Goal: Information Seeking & Learning: Check status

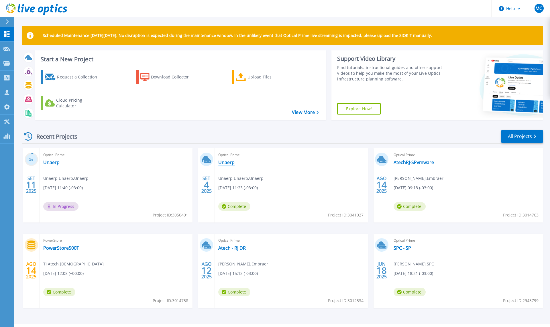
click at [222, 162] on link "Unaerp" at bounding box center [226, 162] width 16 height 6
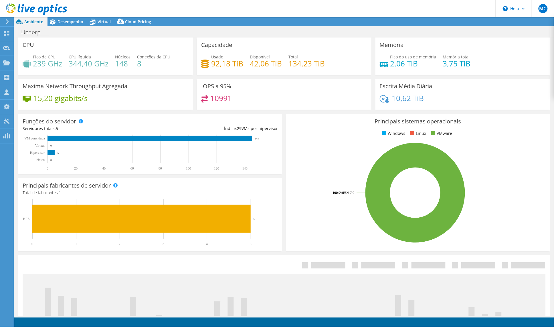
select select "USD"
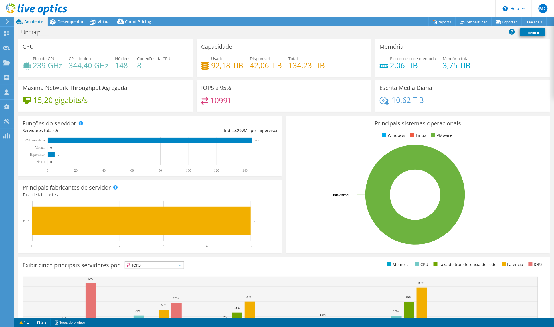
click at [69, 16] on header "MC Membro da equipe Marcos Colnaghi marcos.colnaghi@datacoreit.com.br datacorei…" at bounding box center [277, 8] width 554 height 17
click at [68, 19] on span "Desempenho" at bounding box center [71, 21] width 26 height 5
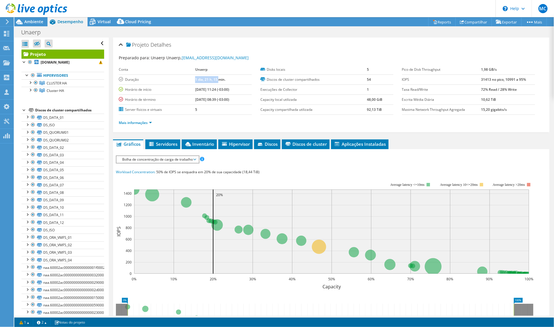
drag, startPoint x: 188, startPoint y: 78, endPoint x: 210, endPoint y: 80, distance: 22.4
click at [210, 80] on b "1 dia, 21 h, 15 min." at bounding box center [210, 79] width 30 height 5
click at [31, 23] on span "Ambiente" at bounding box center [33, 21] width 19 height 5
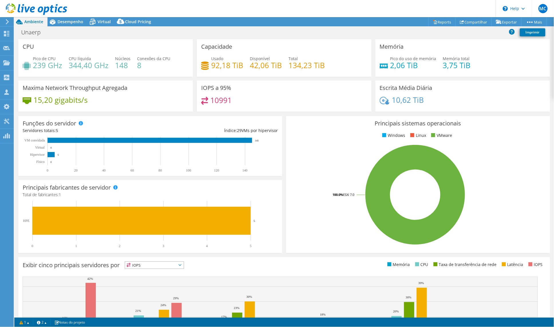
click at [29, 11] on icon at bounding box center [37, 9] width 62 height 12
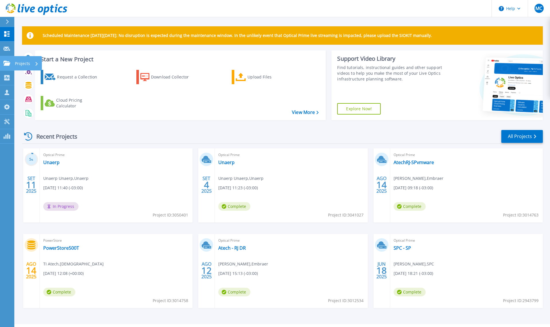
click at [18, 62] on p "Projects" at bounding box center [22, 63] width 15 height 15
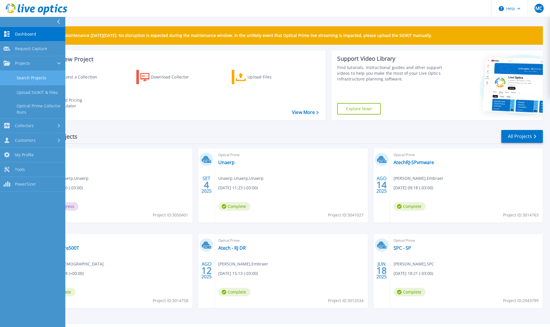
click at [24, 73] on link "Search Projects" at bounding box center [32, 78] width 65 height 15
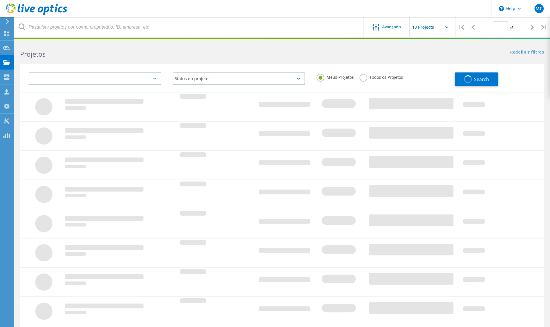
type input "1"
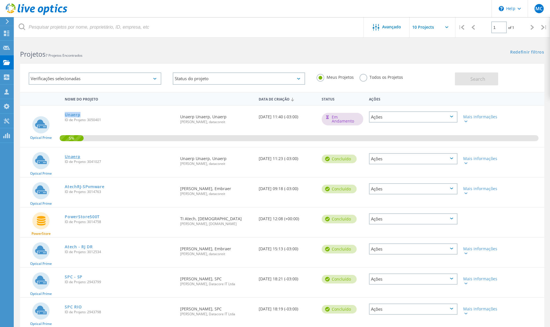
click at [73, 155] on link "Unaerp" at bounding box center [72, 157] width 15 height 4
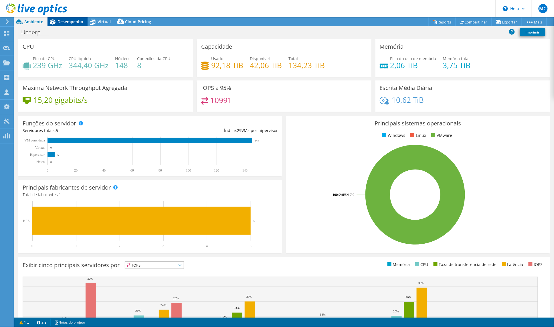
click at [70, 21] on span "Desempenho" at bounding box center [71, 21] width 26 height 5
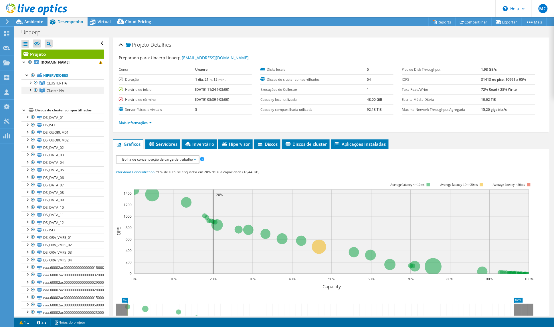
click at [31, 88] on div at bounding box center [30, 90] width 6 height 6
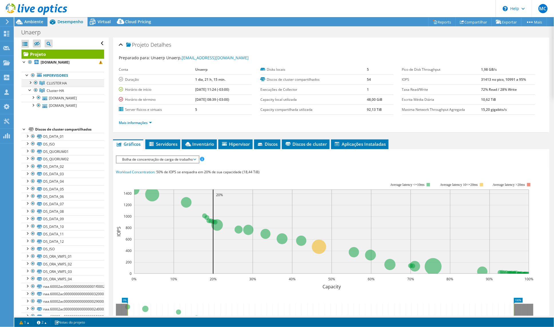
click at [30, 83] on div at bounding box center [30, 82] width 6 height 6
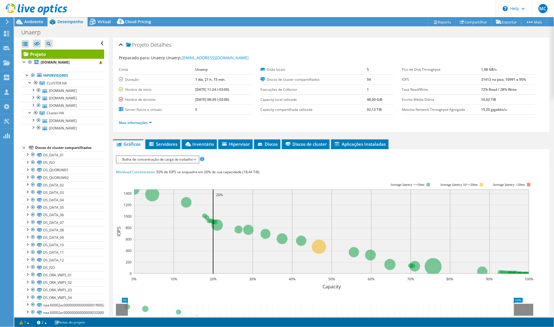
click at [27, 6] on icon at bounding box center [37, 9] width 62 height 12
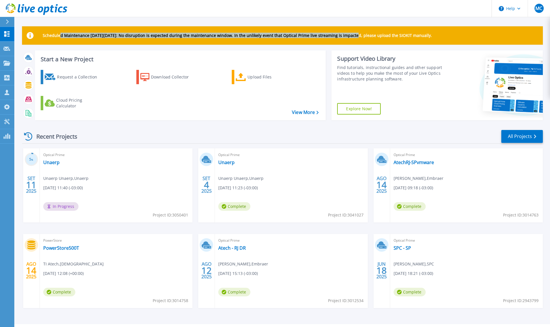
drag, startPoint x: 60, startPoint y: 37, endPoint x: 353, endPoint y: 33, distance: 292.2
click at [353, 33] on p "Scheduled Maintenance [DATE][DATE]: No disruption is expected during the mainte…" at bounding box center [237, 35] width 389 height 5
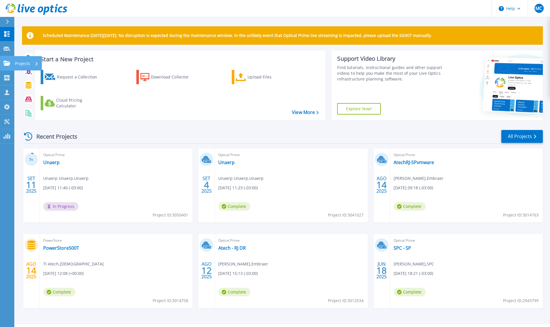
click at [4, 65] on icon at bounding box center [6, 63] width 7 height 5
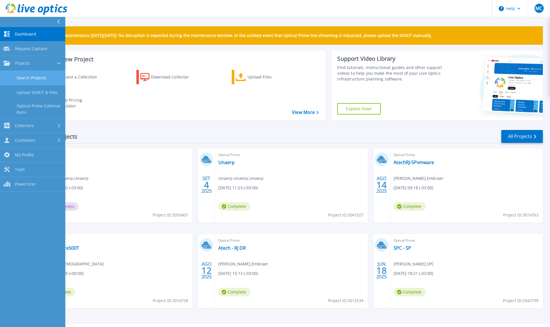
click at [35, 80] on link "Search Projects" at bounding box center [32, 78] width 65 height 15
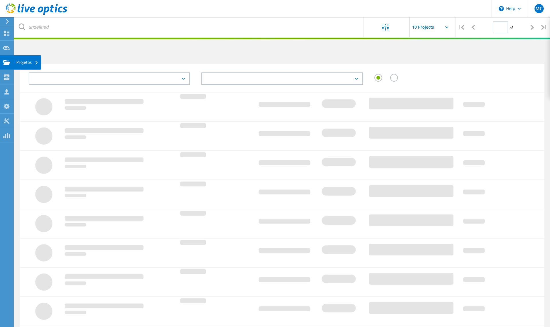
type input "1"
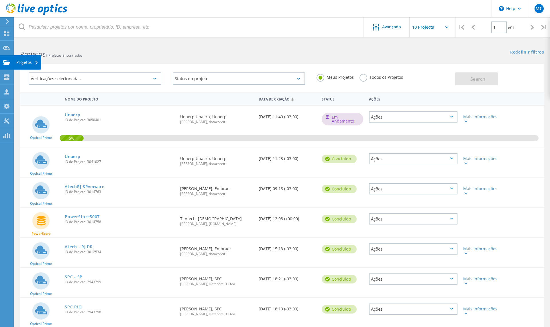
click at [35, 62] on div "Projetos" at bounding box center [27, 62] width 22 height 4
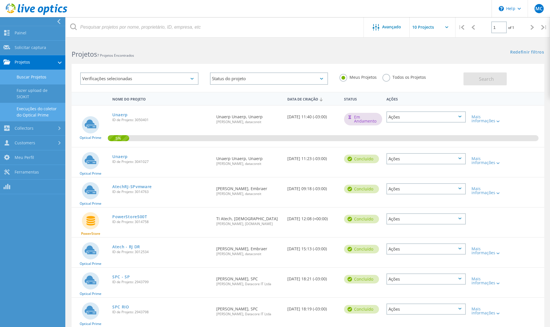
click at [37, 106] on link "Execuções do coletor do Optical Prime" at bounding box center [32, 112] width 65 height 18
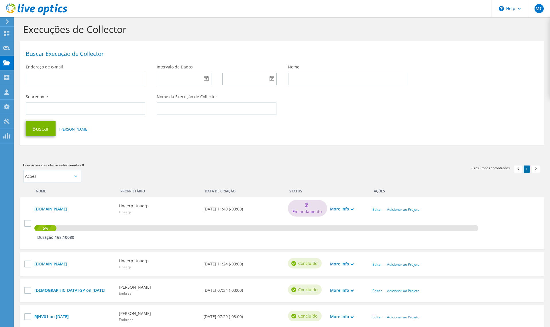
scroll to position [93, 0]
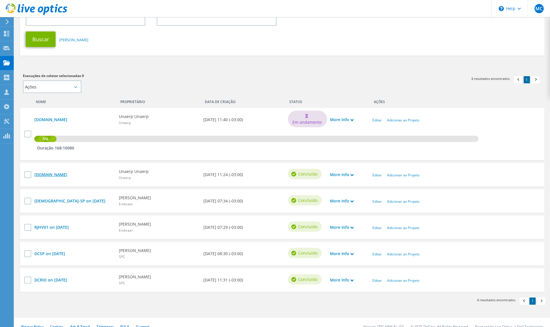
click at [74, 174] on link "[DOMAIN_NAME]" at bounding box center [73, 174] width 79 height 6
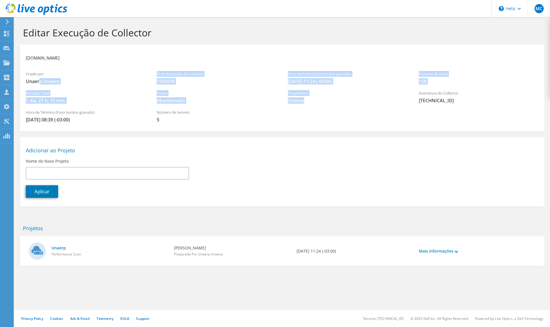
drag, startPoint x: 38, startPoint y: 81, endPoint x: 365, endPoint y: 101, distance: 327.7
click at [365, 101] on div "Criado por Unaerp Unaerp ID de Execução de Collector 1503978 Hora de Início (Fu…" at bounding box center [282, 97] width 524 height 58
click at [365, 101] on span "Unaerp" at bounding box center [347, 100] width 119 height 6
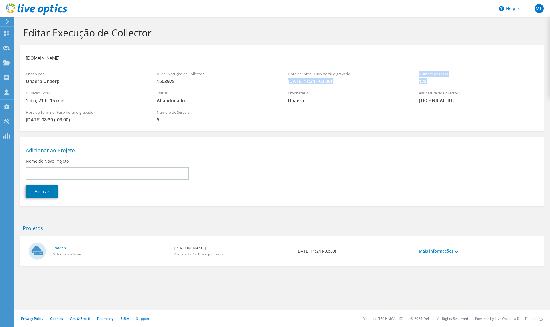
drag, startPoint x: 307, startPoint y: 78, endPoint x: 484, endPoint y: 81, distance: 176.9
click at [484, 81] on div "Criado por Unaerp Unaerp ID de Execução de Collector 1503978 Hora de Início (Fu…" at bounding box center [282, 97] width 524 height 58
click at [247, 83] on span "1503978" at bounding box center [216, 81] width 119 height 6
drag, startPoint x: 286, startPoint y: 81, endPoint x: 321, endPoint y: 82, distance: 35.2
click at [321, 82] on div "Hora de Início (Fuso horário gravado) 09/04/2025, 11:24 (-03:00)" at bounding box center [347, 77] width 131 height 19
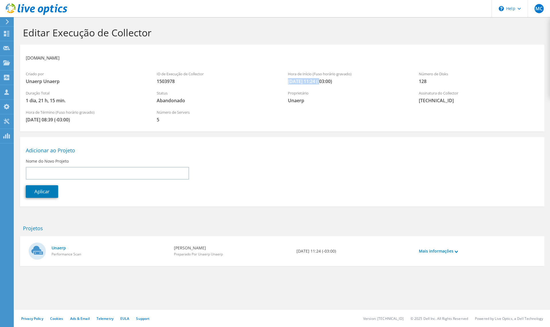
click at [23, 9] on use at bounding box center [37, 8] width 62 height 11
